Goal: Task Accomplishment & Management: Manage account settings

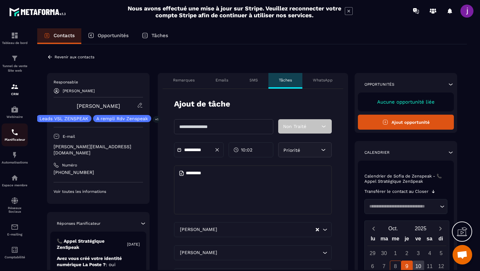
click at [13, 136] on img at bounding box center [15, 133] width 8 height 8
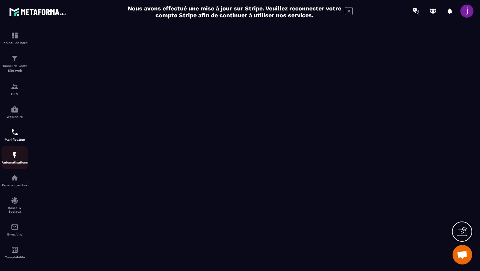
click at [21, 161] on div "Automatisations" at bounding box center [15, 157] width 26 height 13
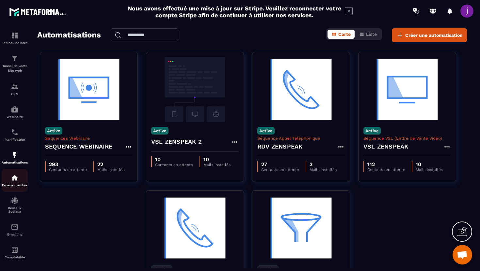
click at [16, 182] on img at bounding box center [15, 178] width 8 height 8
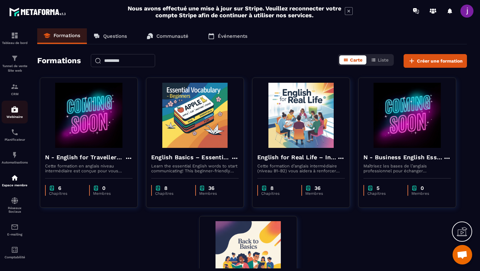
click at [13, 109] on img at bounding box center [15, 110] width 8 height 8
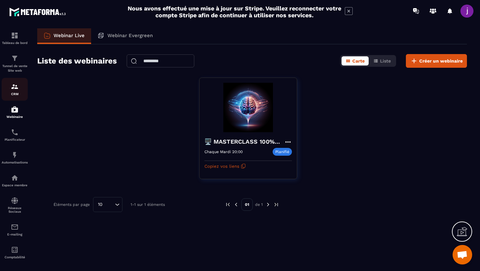
click at [13, 92] on p "CRM" at bounding box center [15, 94] width 26 height 4
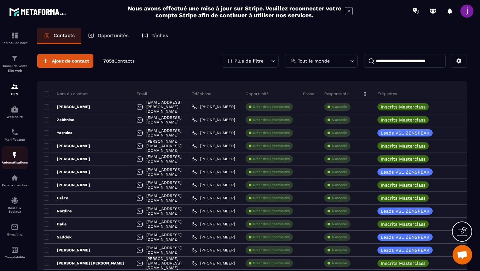
click at [6, 153] on div "Automatisations" at bounding box center [15, 157] width 26 height 13
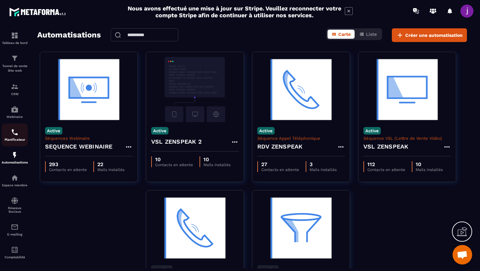
click at [13, 142] on p "Planificateur" at bounding box center [15, 140] width 26 height 4
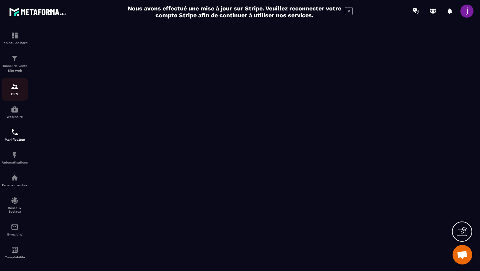
click at [11, 97] on link "CRM" at bounding box center [15, 89] width 26 height 23
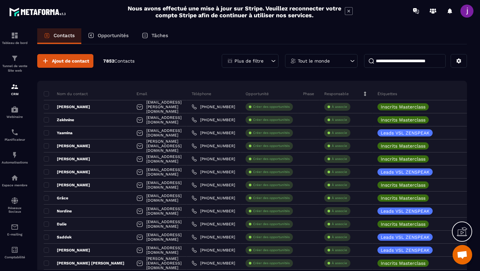
click at [272, 60] on icon at bounding box center [273, 61] width 7 height 7
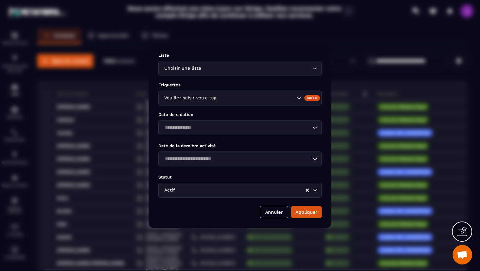
click at [254, 92] on div "Veuillez saisir votre tag" at bounding box center [239, 98] width 163 height 15
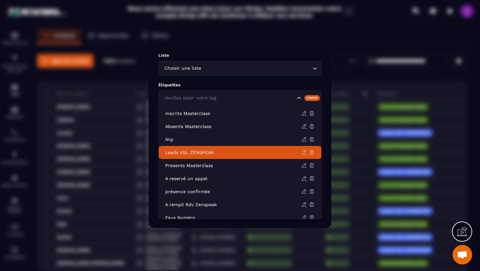
click at [205, 150] on p "Leads VSL ZENSPEAK" at bounding box center [233, 152] width 136 height 7
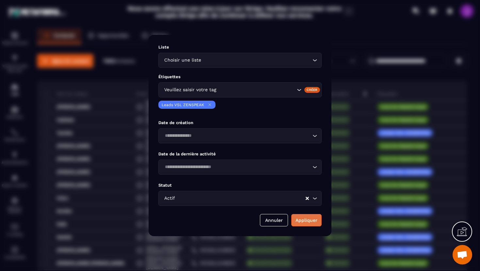
click at [310, 224] on button "Appliquer" at bounding box center [306, 220] width 30 height 12
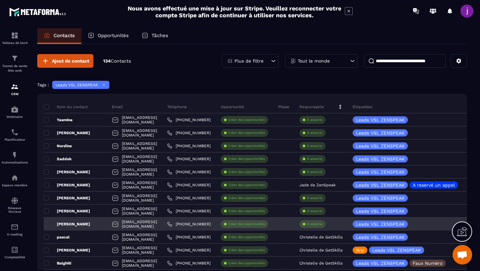
click at [322, 225] on p "À associe" at bounding box center [314, 224] width 15 height 5
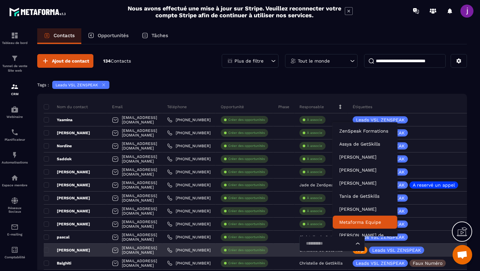
scroll to position [5, 0]
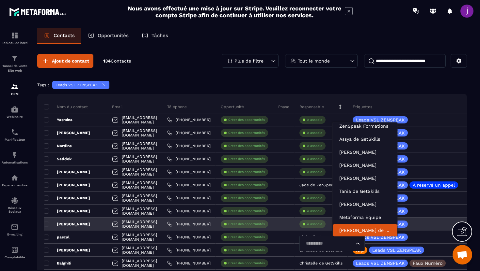
click at [352, 247] on input "Search for option" at bounding box center [328, 243] width 50 height 7
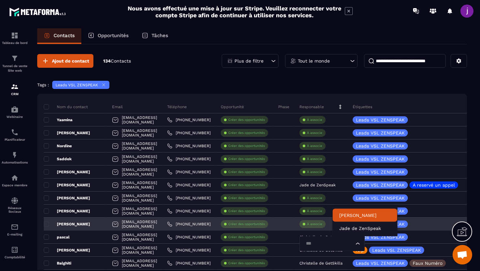
type input "****"
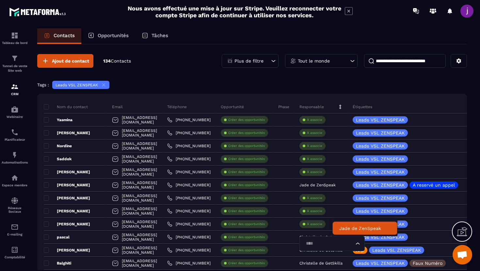
click at [347, 230] on p "Jade de ZenSpeak" at bounding box center [365, 228] width 52 height 7
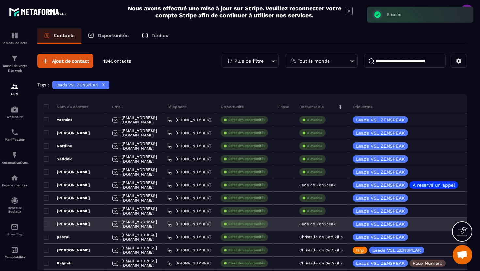
click at [82, 224] on div "[PERSON_NAME]" at bounding box center [75, 224] width 63 height 13
